Goal: Information Seeking & Learning: Learn about a topic

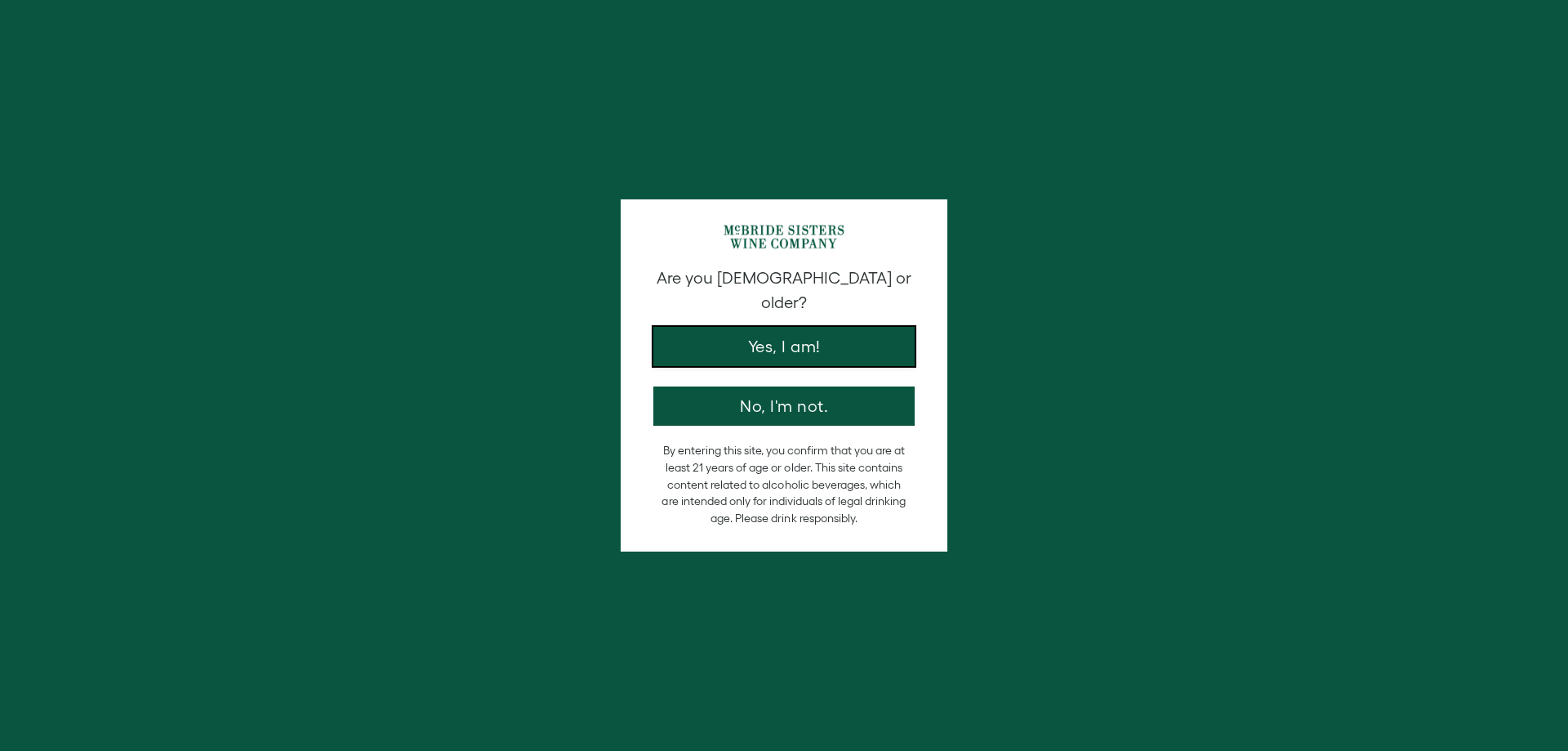
click at [760, 335] on button "Yes, I am!" at bounding box center [784, 346] width 262 height 39
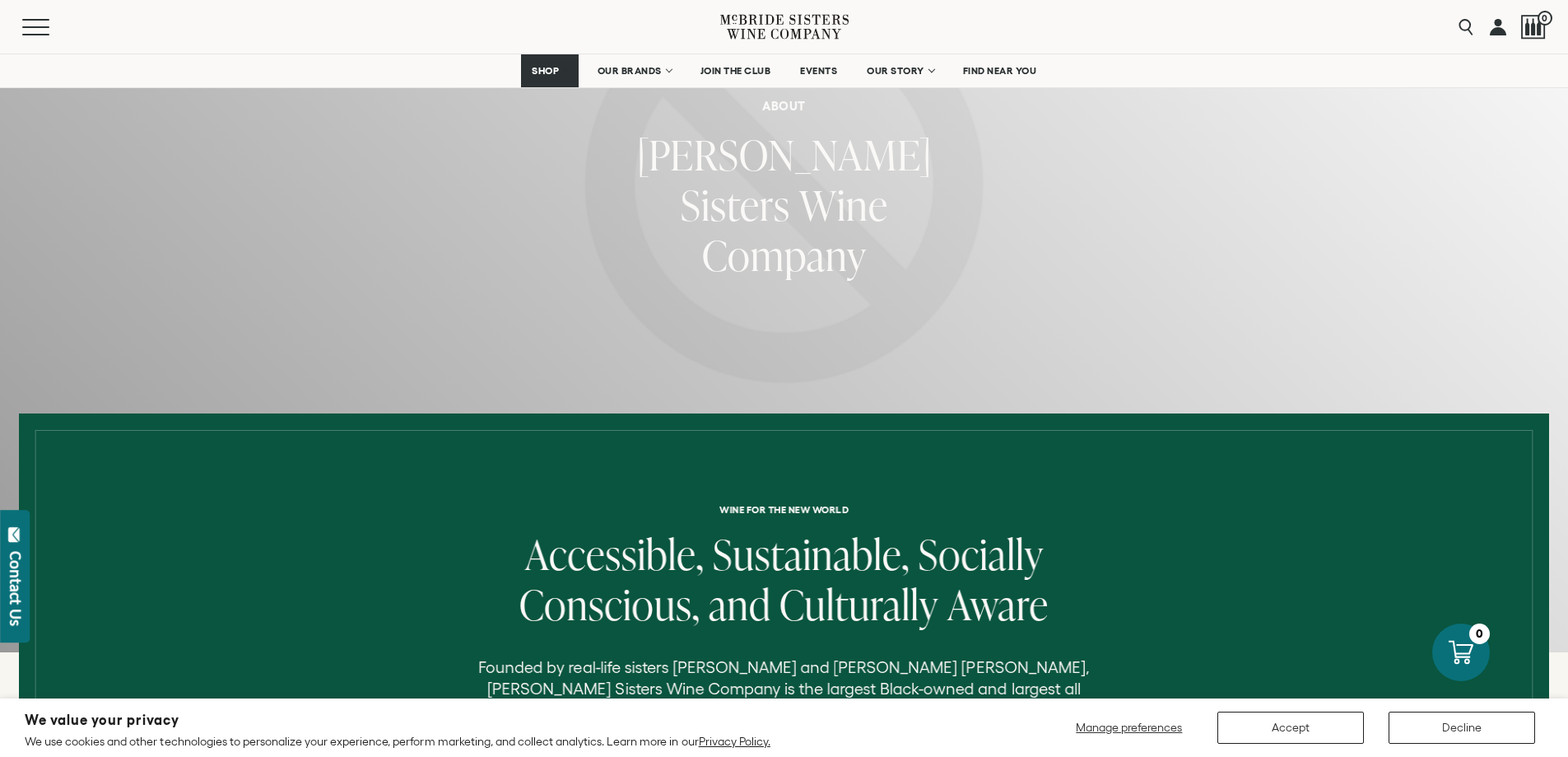
scroll to position [165, 0]
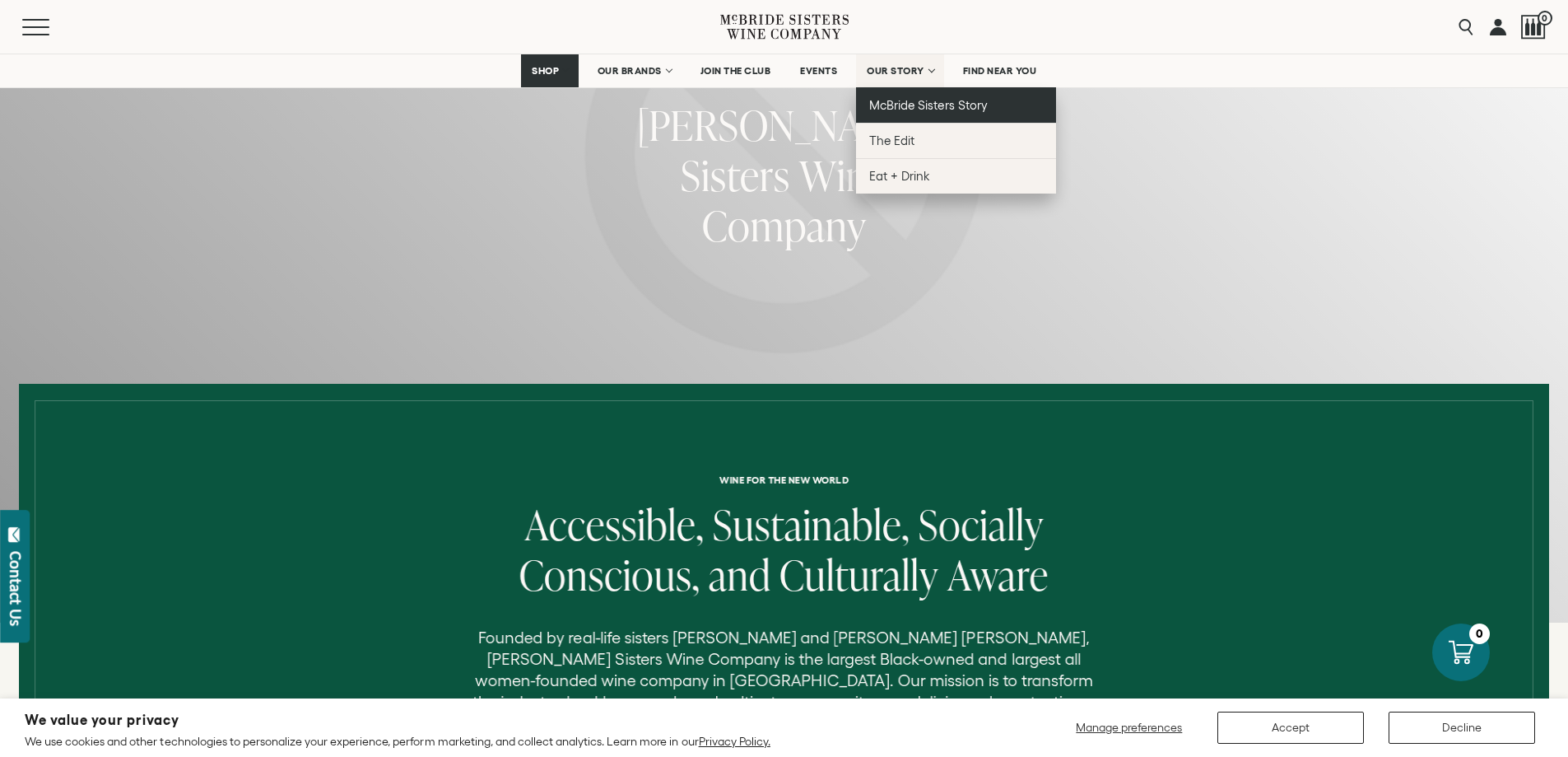
click at [905, 109] on span "McBride Sisters Story" at bounding box center [928, 105] width 118 height 14
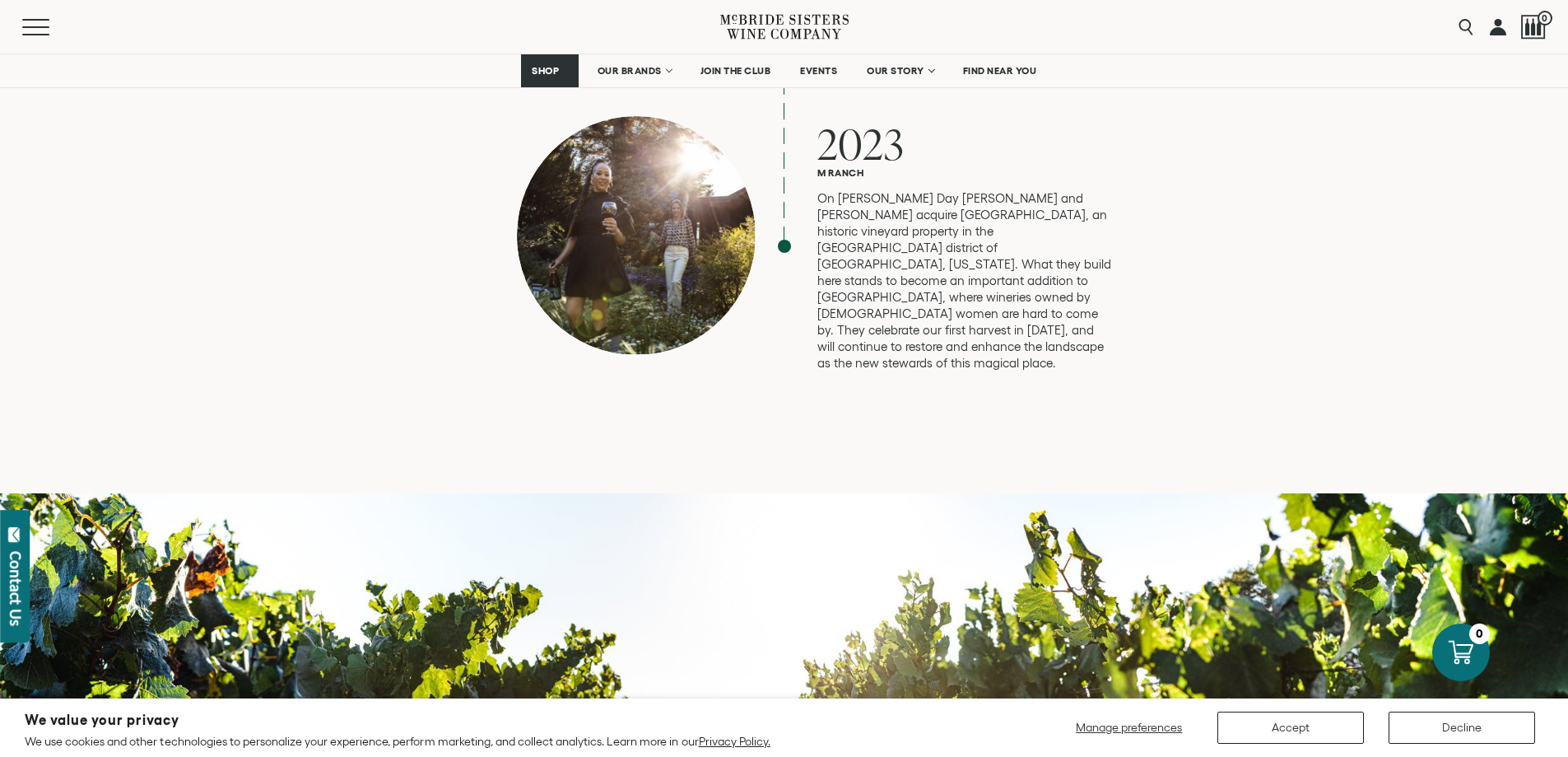
scroll to position [4528, 0]
